Goal: Information Seeking & Learning: Learn about a topic

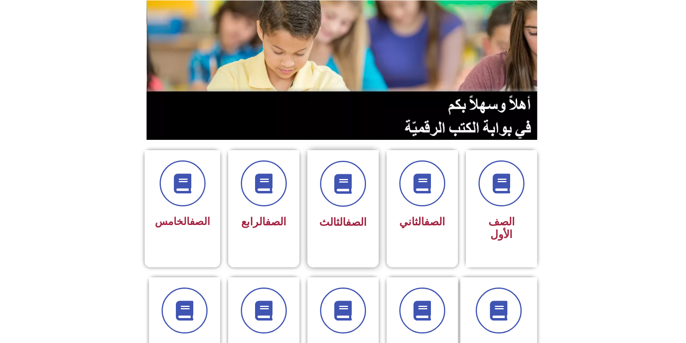
scroll to position [216, 0]
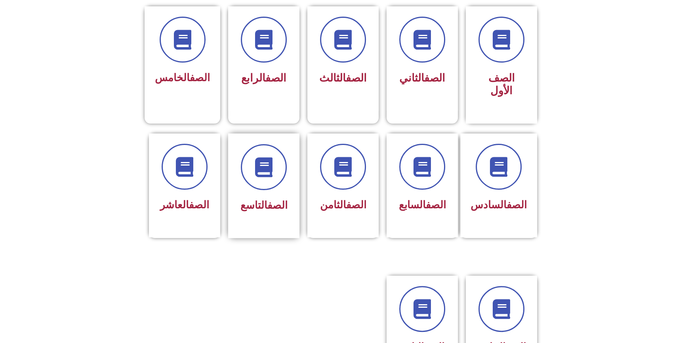
click at [283, 200] on div "الصف التاسع" at bounding box center [264, 205] width 50 height 19
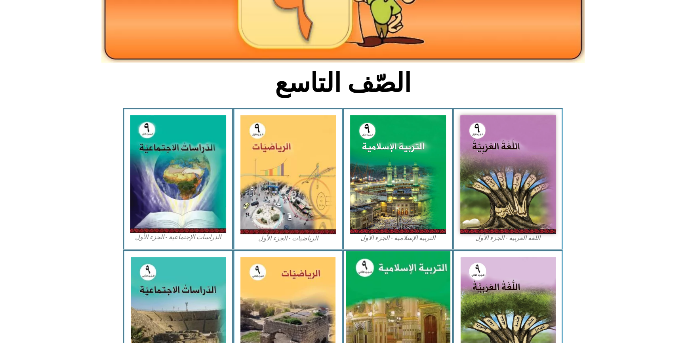
scroll to position [216, 0]
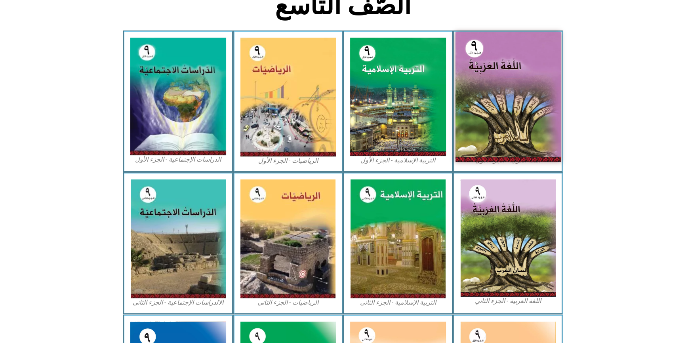
click at [506, 139] on img at bounding box center [507, 97] width 105 height 130
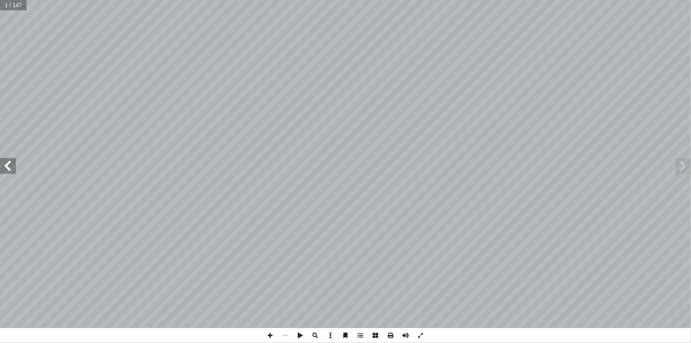
click at [12, 172] on span at bounding box center [8, 166] width 16 height 16
click at [11, 171] on span at bounding box center [8, 166] width 16 height 16
click at [11, 170] on span at bounding box center [8, 166] width 16 height 16
click at [11, 169] on span at bounding box center [8, 166] width 16 height 16
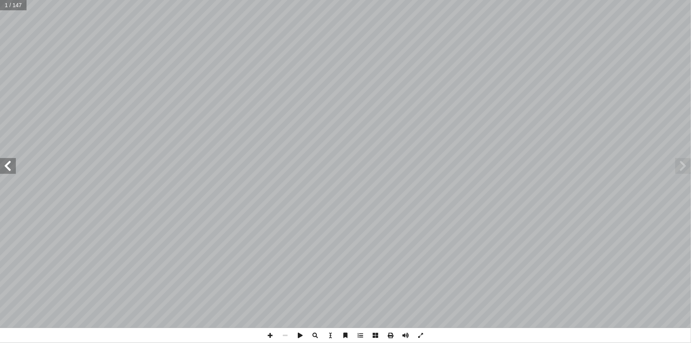
click at [11, 169] on span at bounding box center [8, 166] width 16 height 16
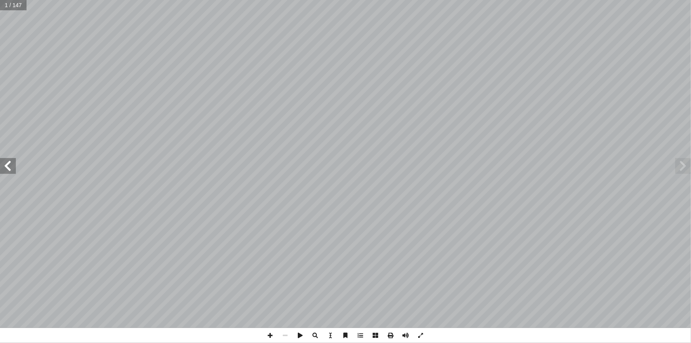
click at [11, 168] on span at bounding box center [8, 166] width 16 height 16
click at [7, 166] on span at bounding box center [8, 166] width 16 height 16
